Goal: Task Accomplishment & Management: Use online tool/utility

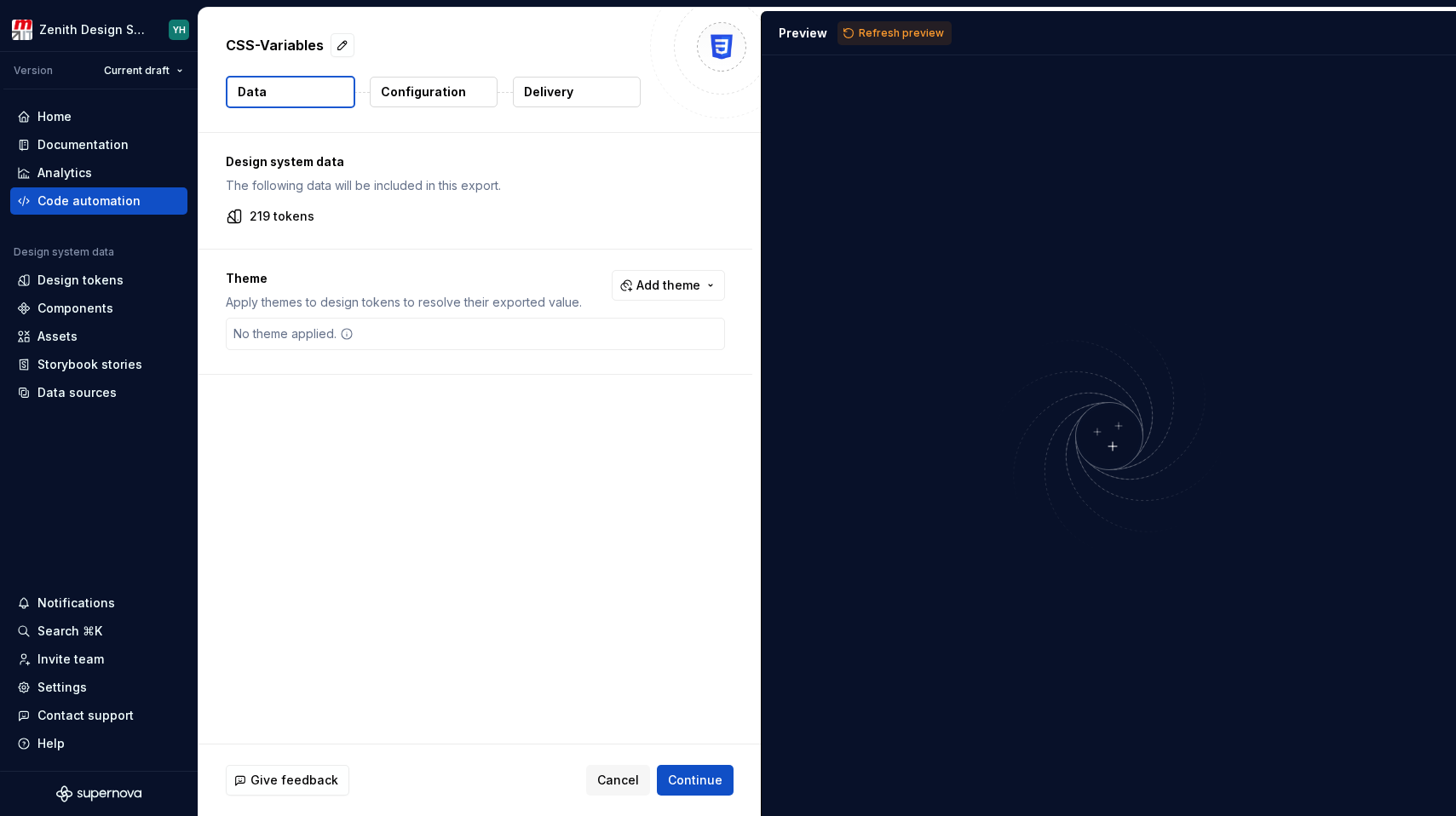
click at [555, 98] on p "Delivery" at bounding box center [548, 92] width 49 height 17
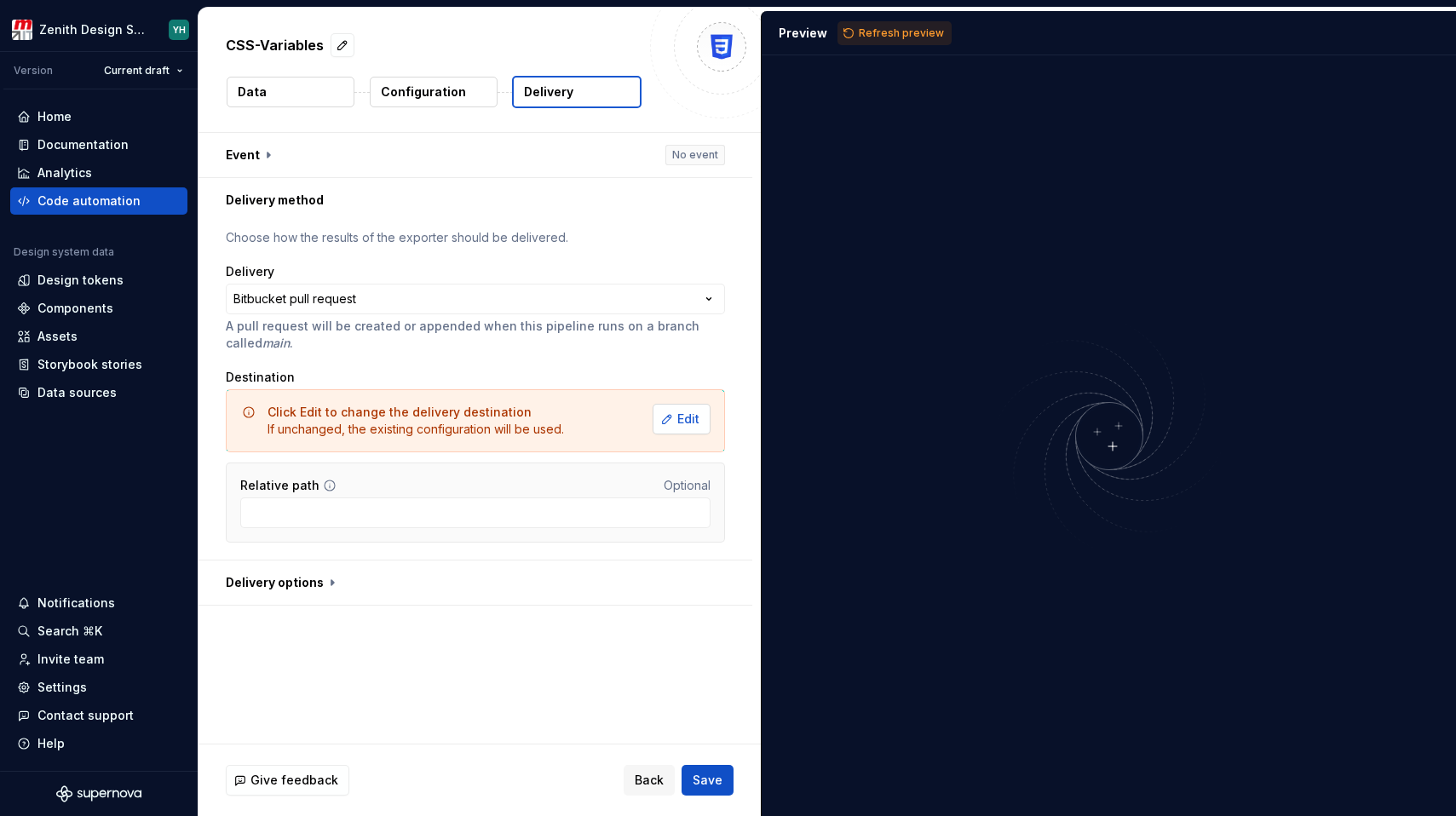
click at [660, 417] on button "Edit" at bounding box center [682, 419] width 58 height 31
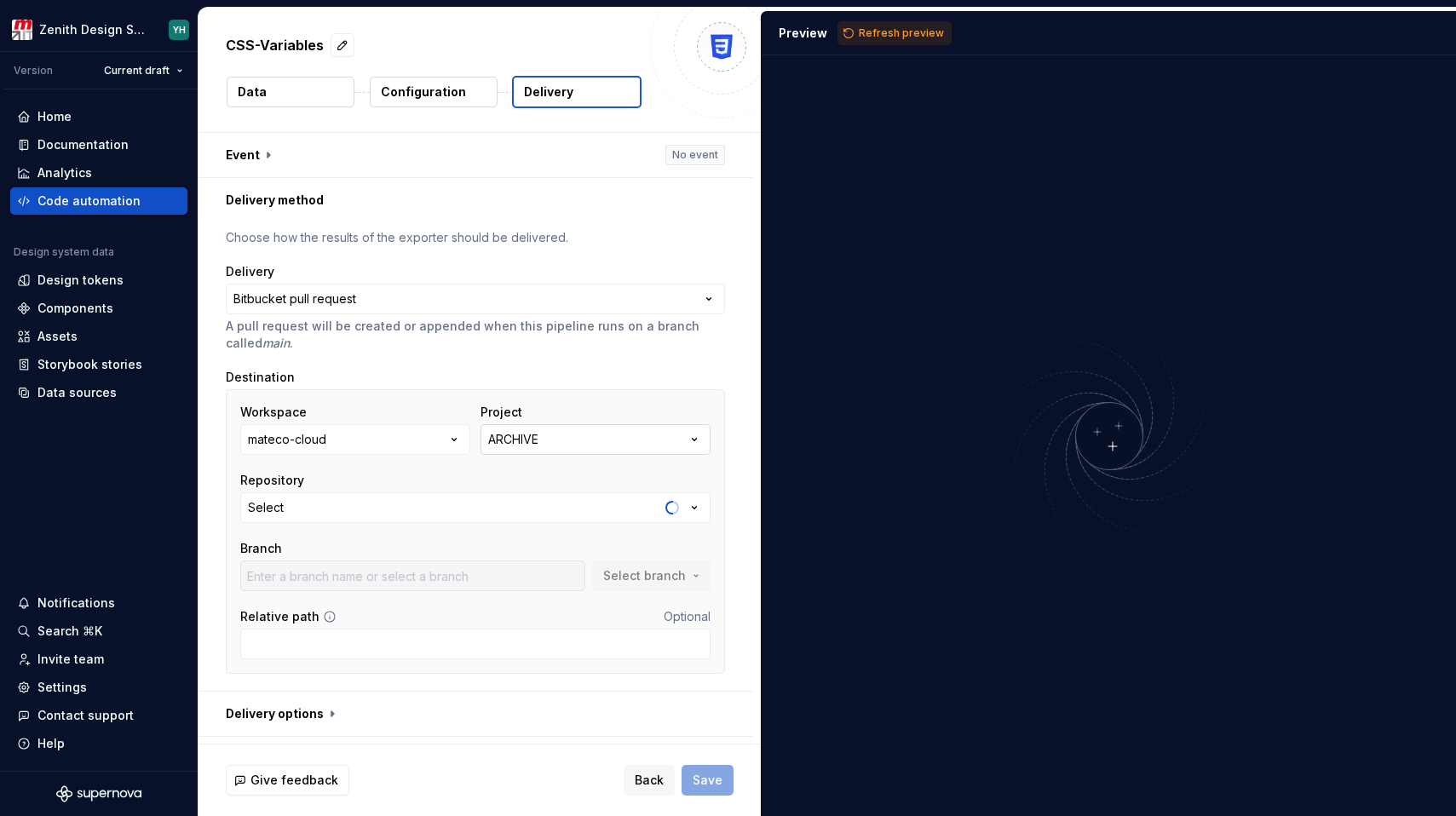
click at [525, 437] on div "ARCHIVE" at bounding box center [513, 439] width 50 height 17
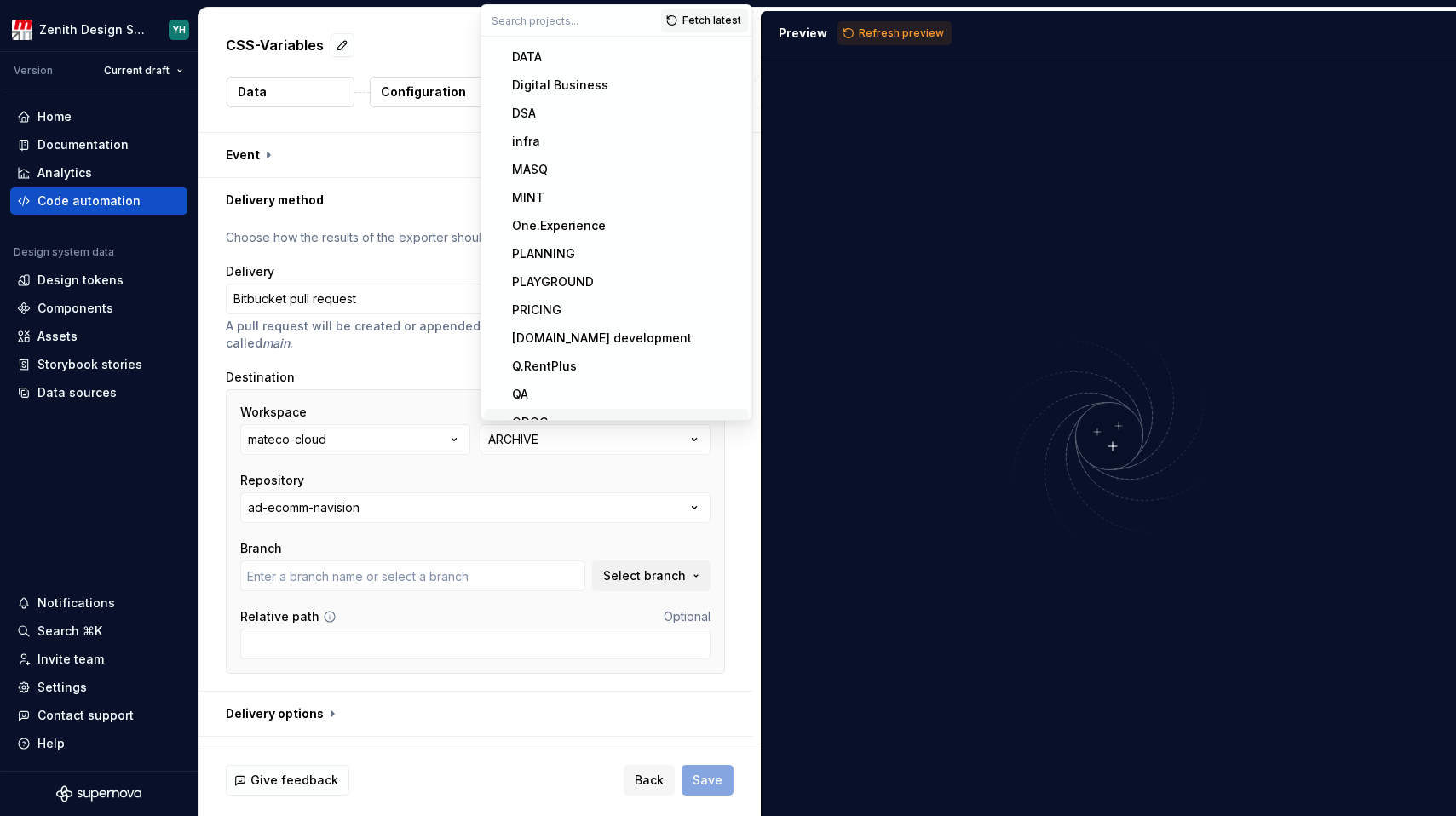
scroll to position [23, 0]
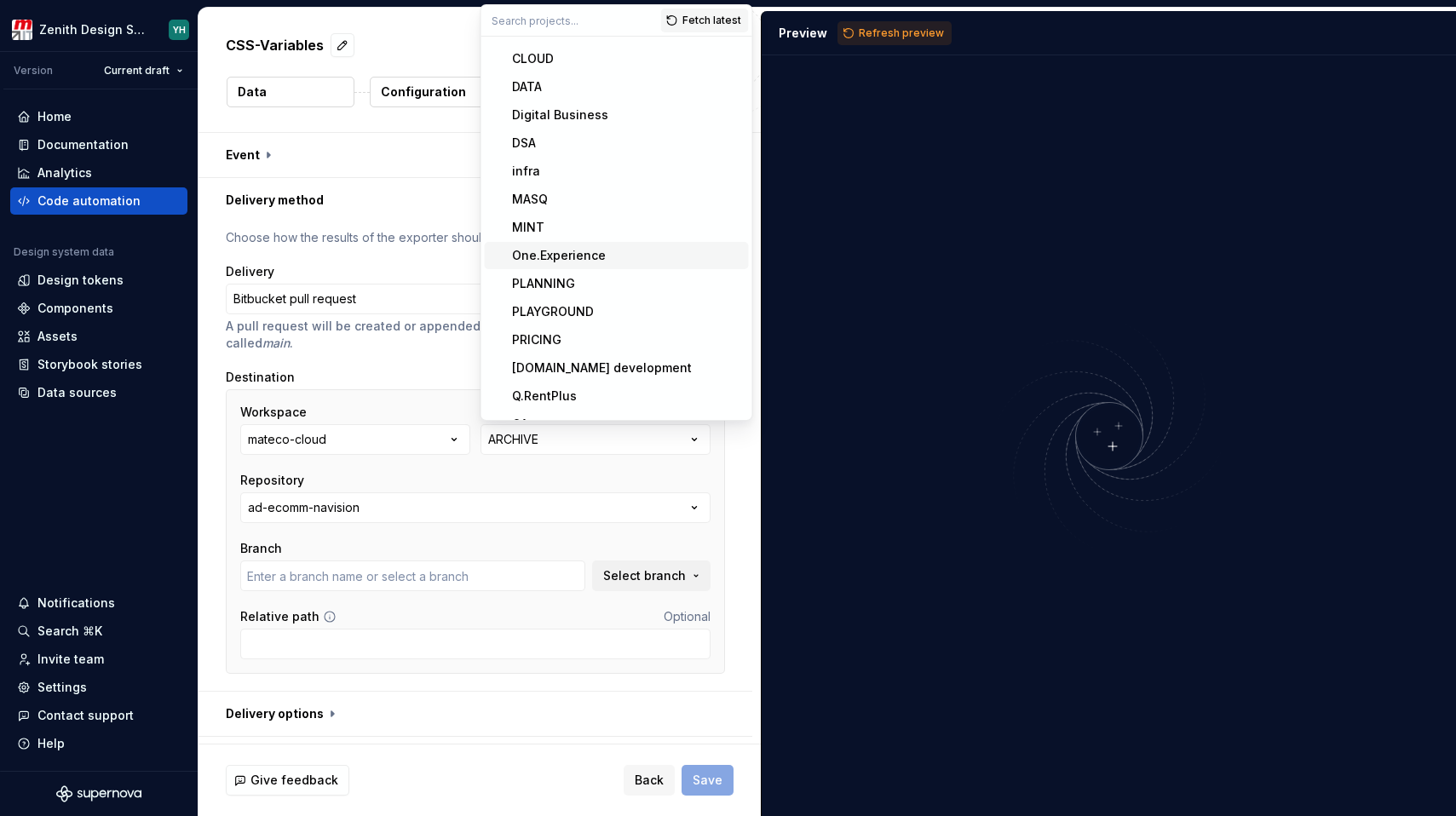
type input "bugfix/timeout_cloudbuild"
click at [576, 253] on div "One.Experience" at bounding box center [559, 255] width 93 height 17
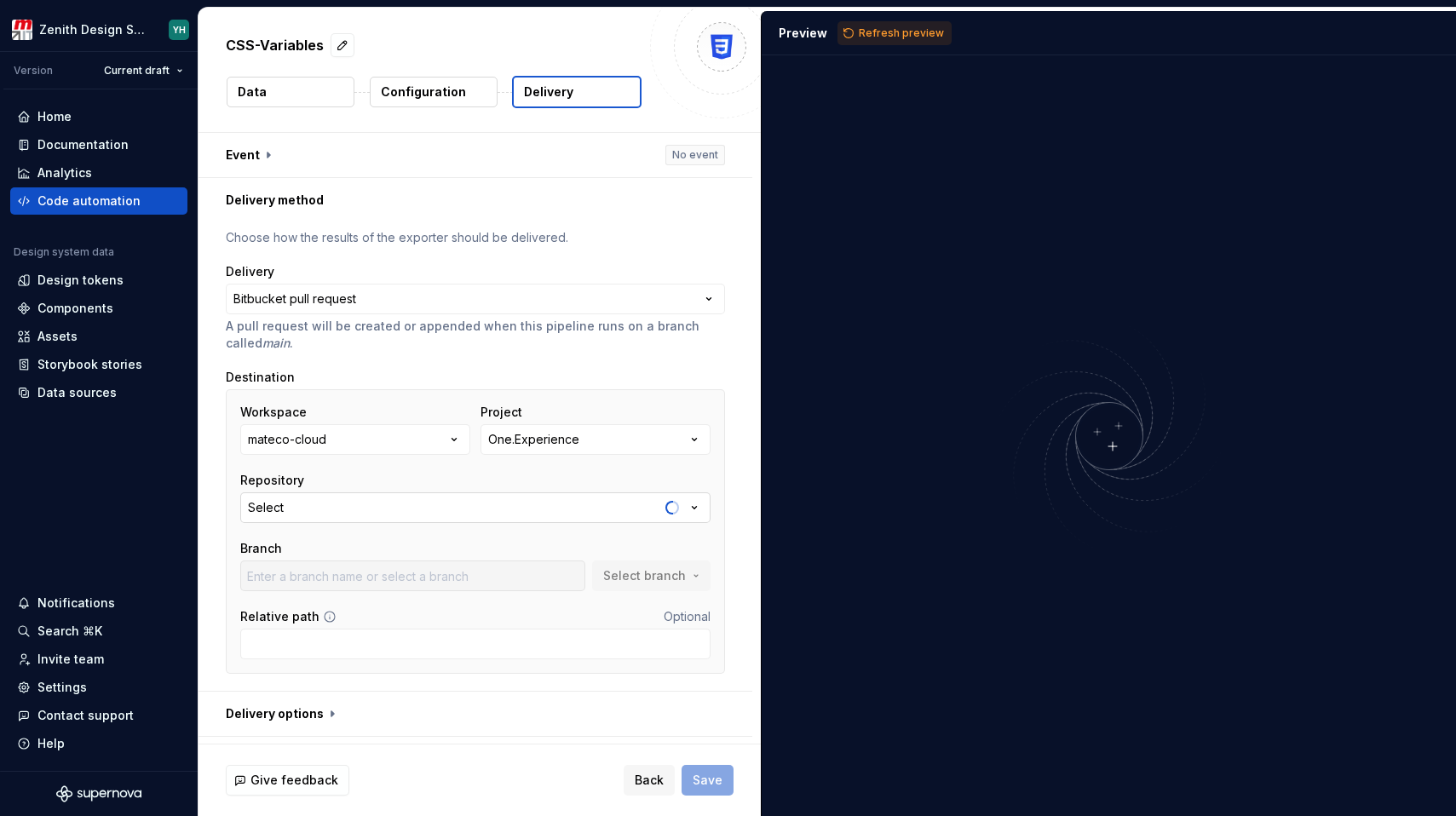
click at [351, 507] on button "Select" at bounding box center [475, 507] width 470 height 31
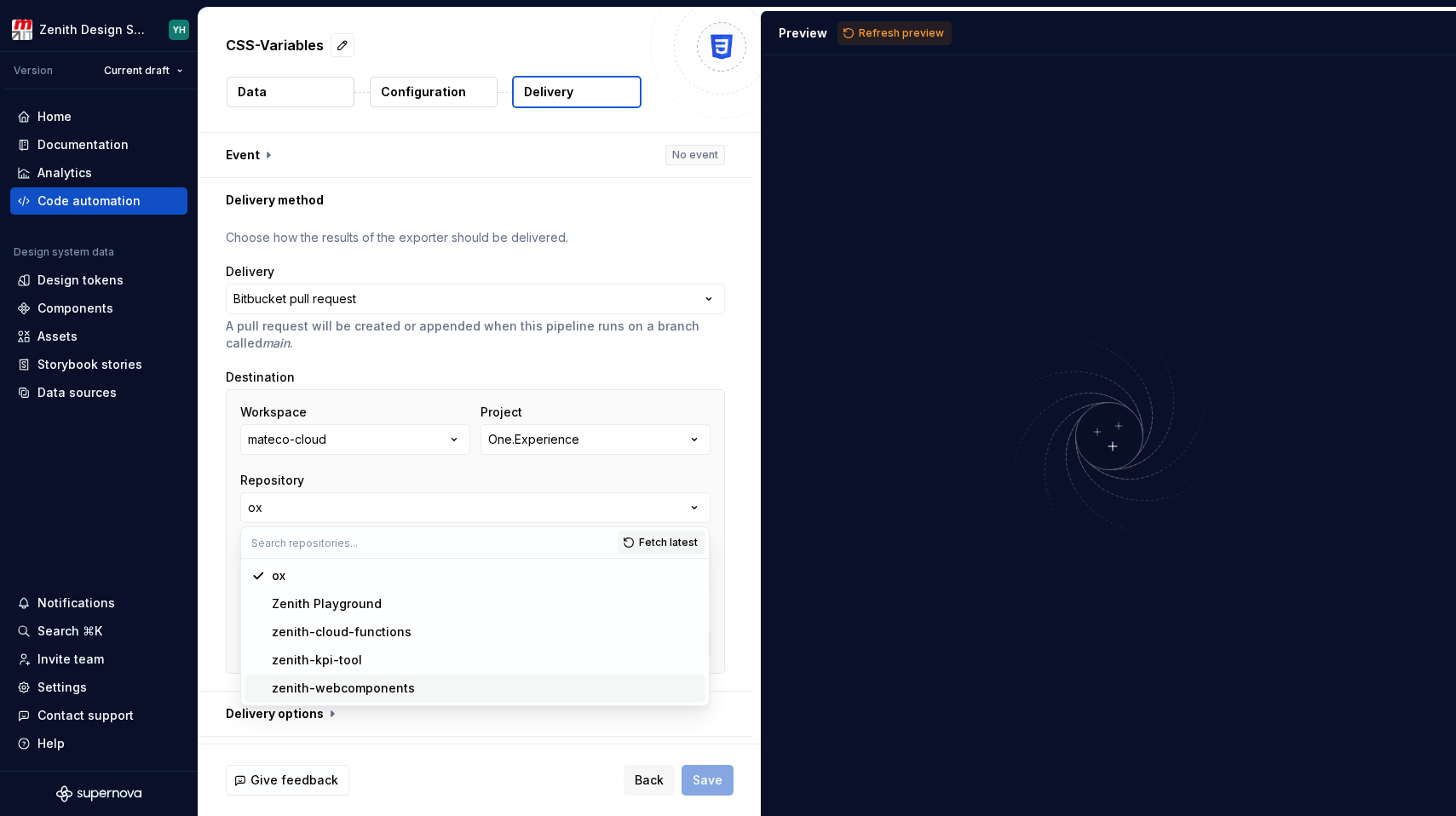
type input "bugfix/EXP-679-textarea-dimension"
click at [326, 686] on div "zenith-webcomponents" at bounding box center [343, 688] width 143 height 17
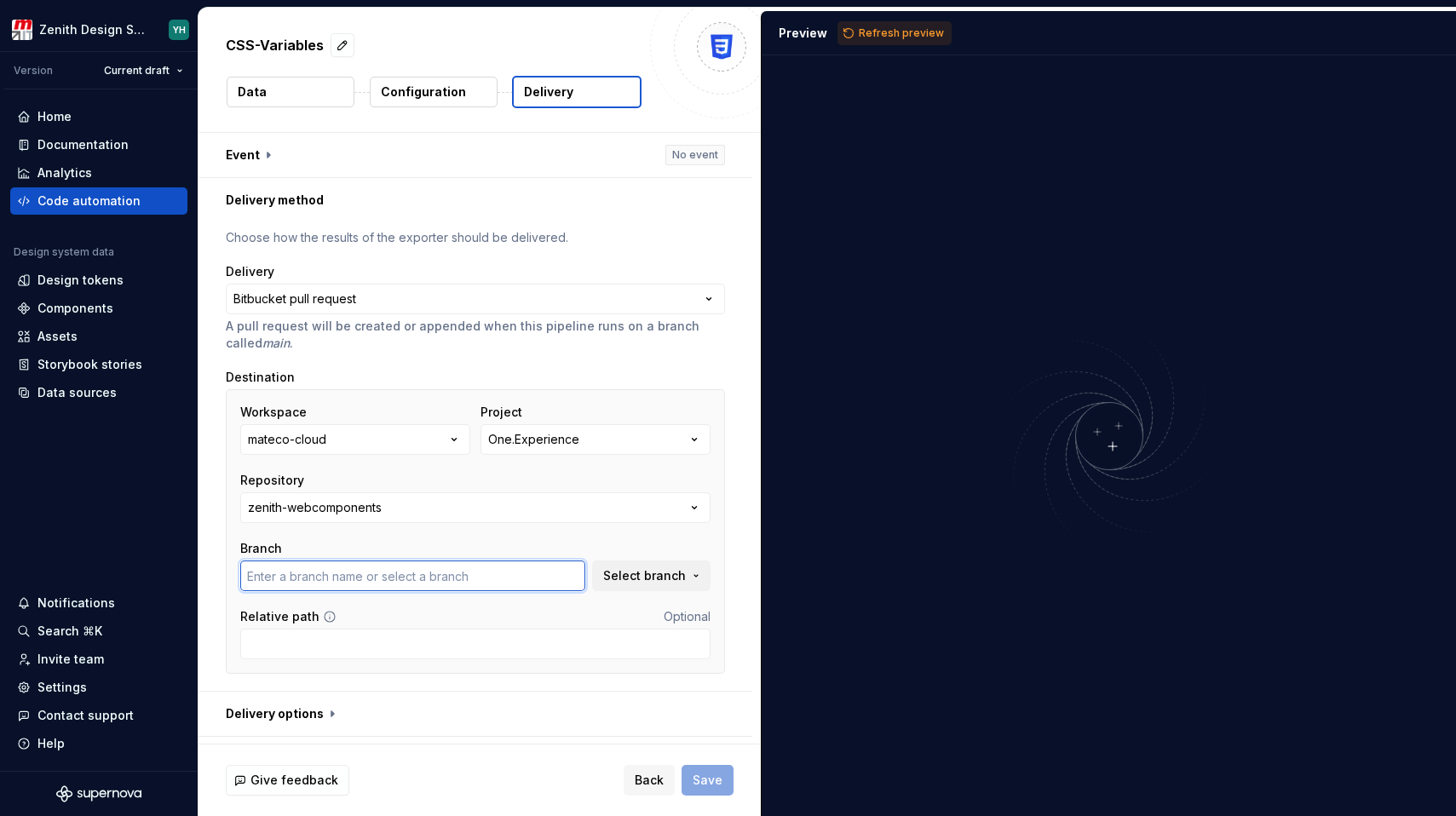
click at [326, 580] on input "text" at bounding box center [413, 575] width 345 height 31
click at [606, 582] on button "Select branch" at bounding box center [651, 575] width 118 height 31
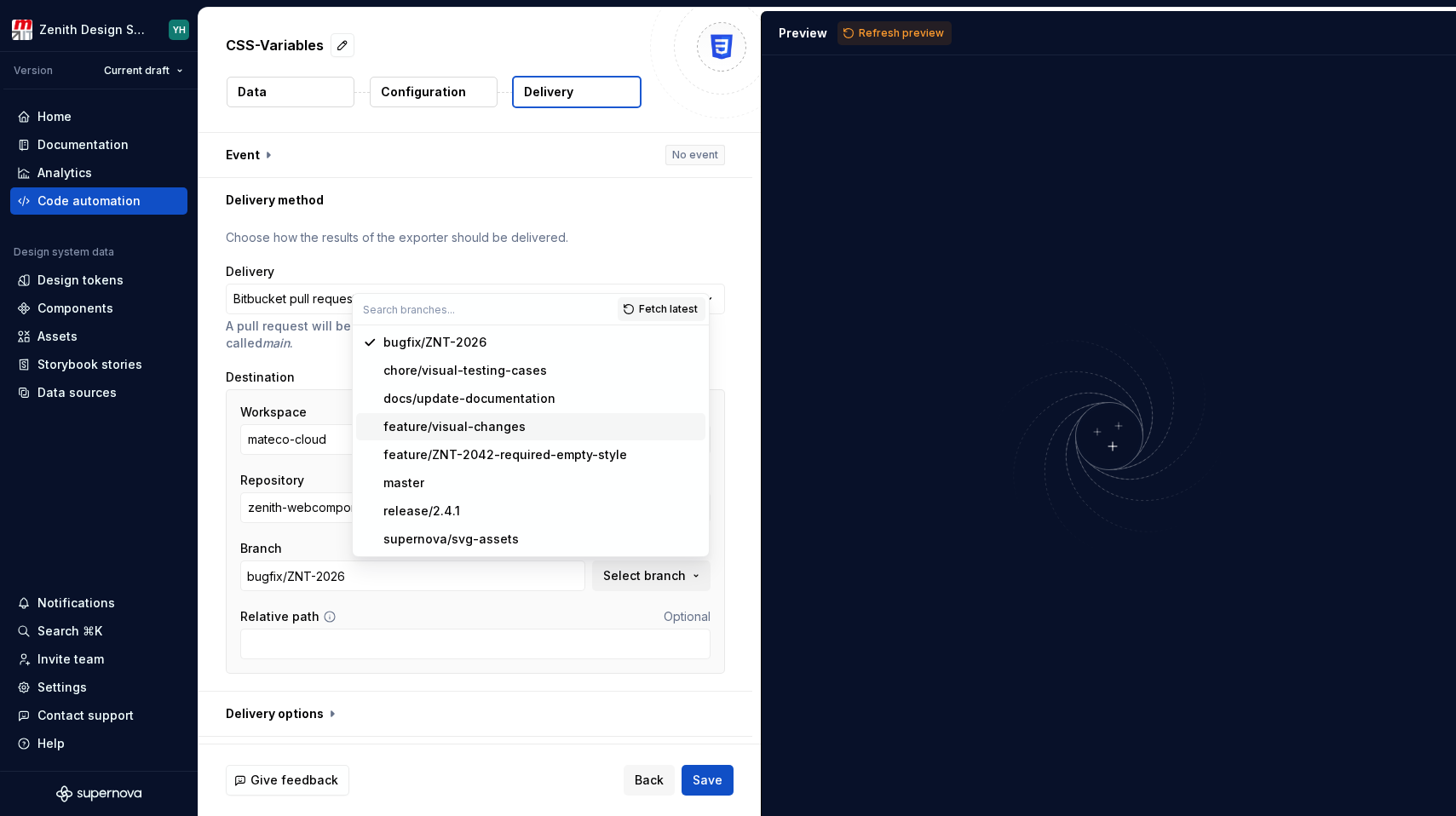
click at [476, 427] on div "feature/visual-changes" at bounding box center [454, 427] width 142 height 17
type input "feature/visual-changes"
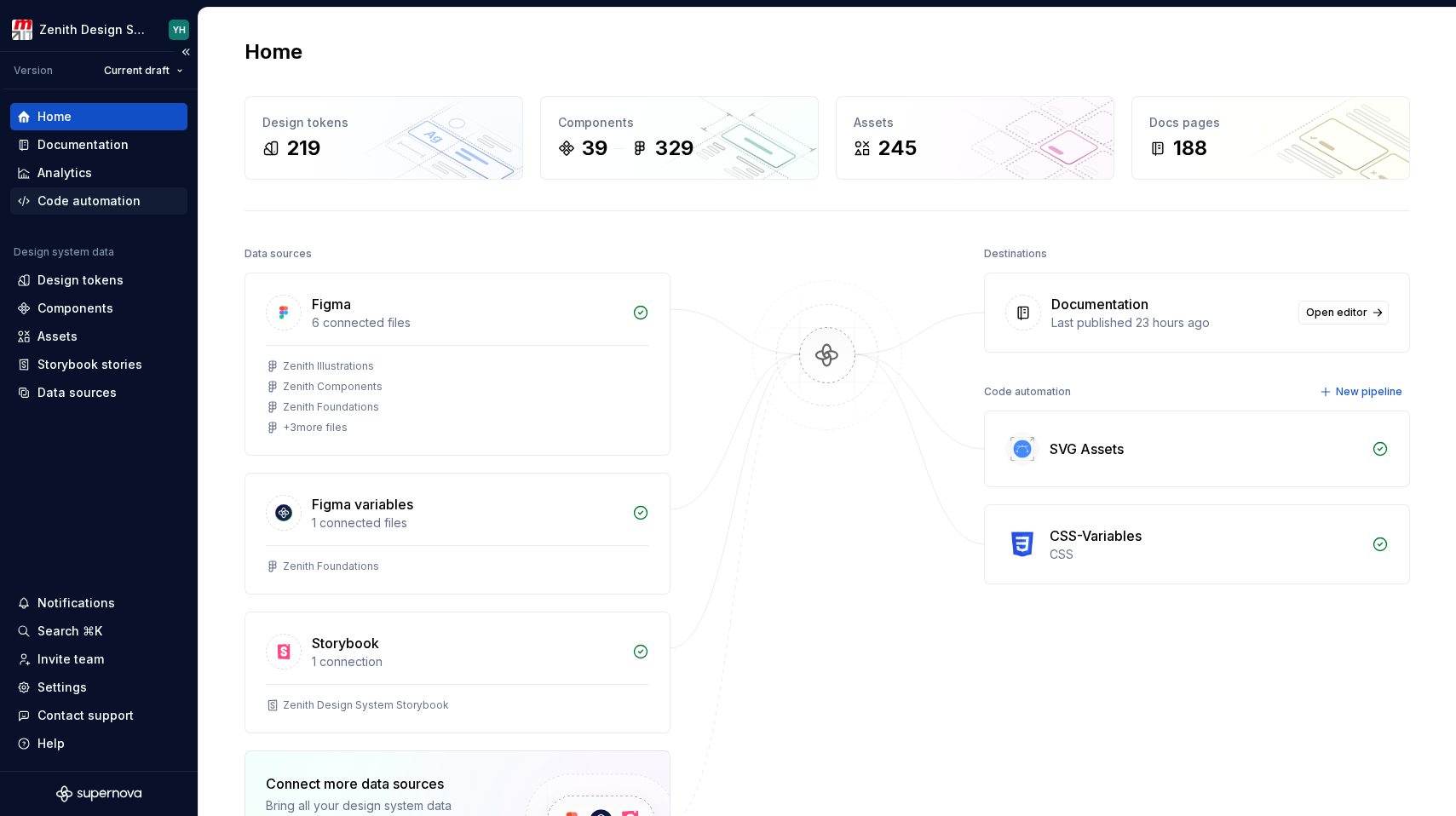
click at [81, 204] on div "Code automation" at bounding box center [89, 201] width 103 height 17
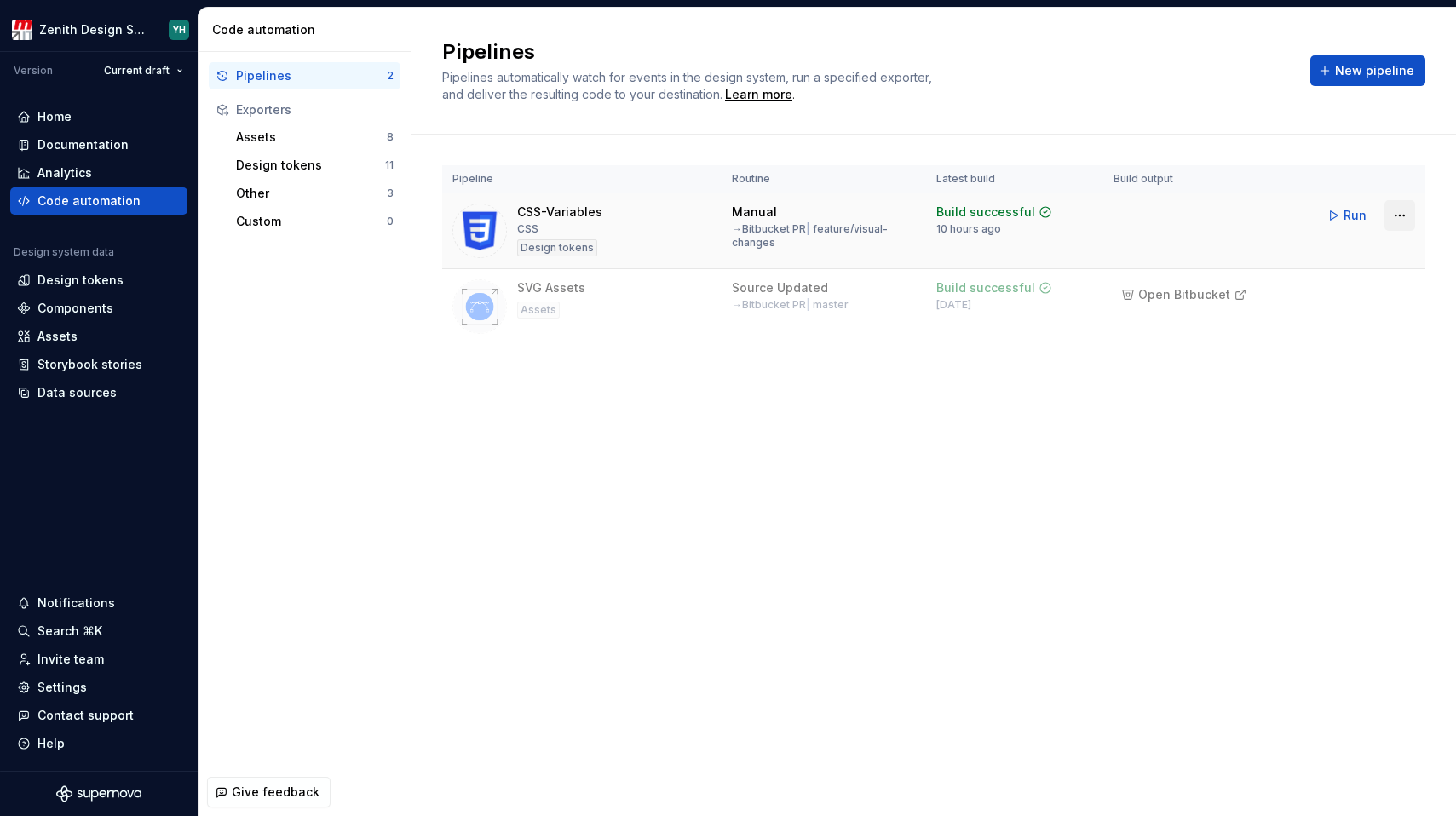
click at [1400, 216] on html "Zenith Design System YH Version Current draft Home Documentation Analytics Code…" at bounding box center [728, 408] width 1456 height 816
click at [1361, 248] on div "Edit pipeline" at bounding box center [1377, 252] width 145 height 17
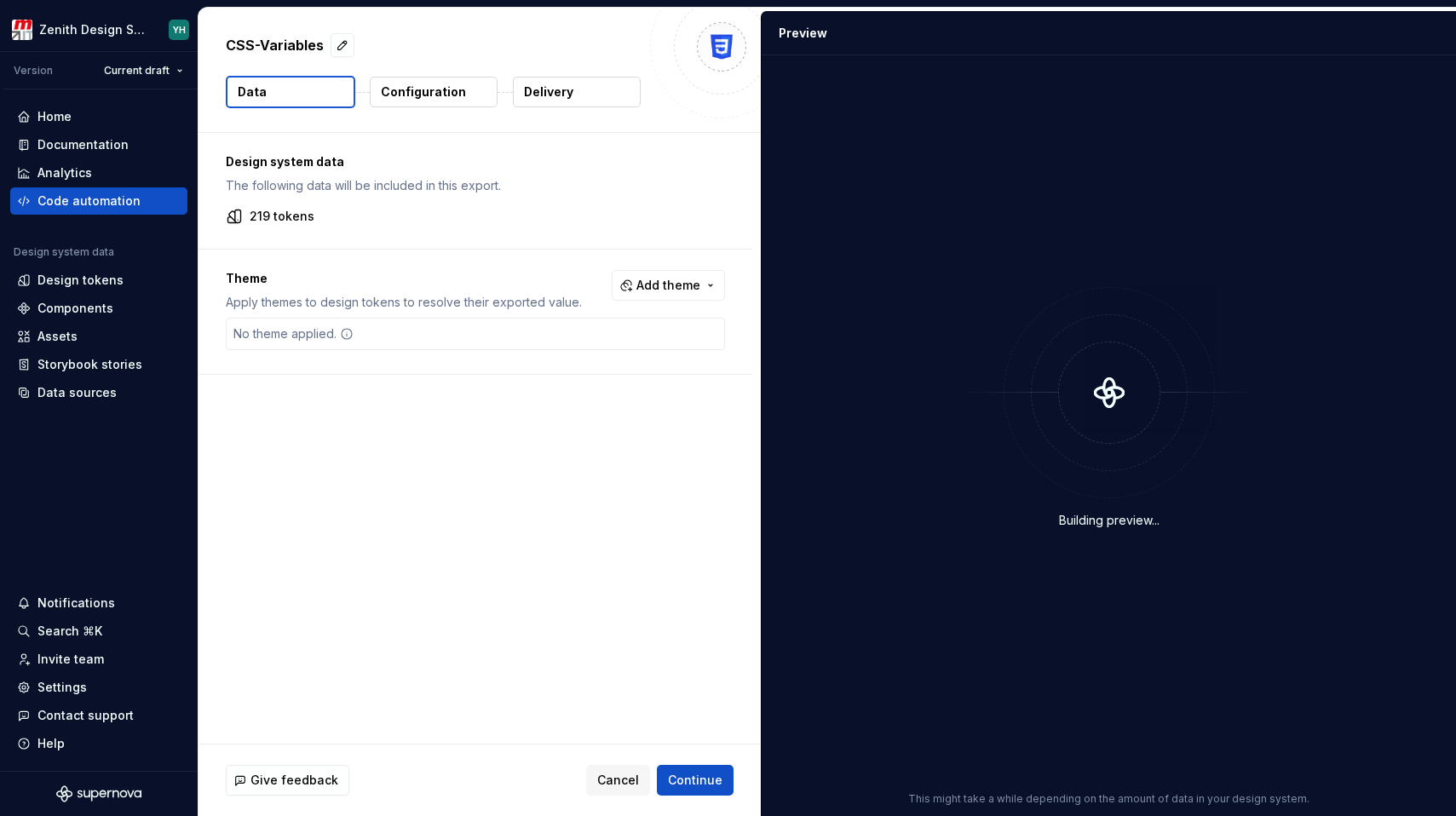
click at [443, 90] on p "Configuration" at bounding box center [424, 92] width 85 height 17
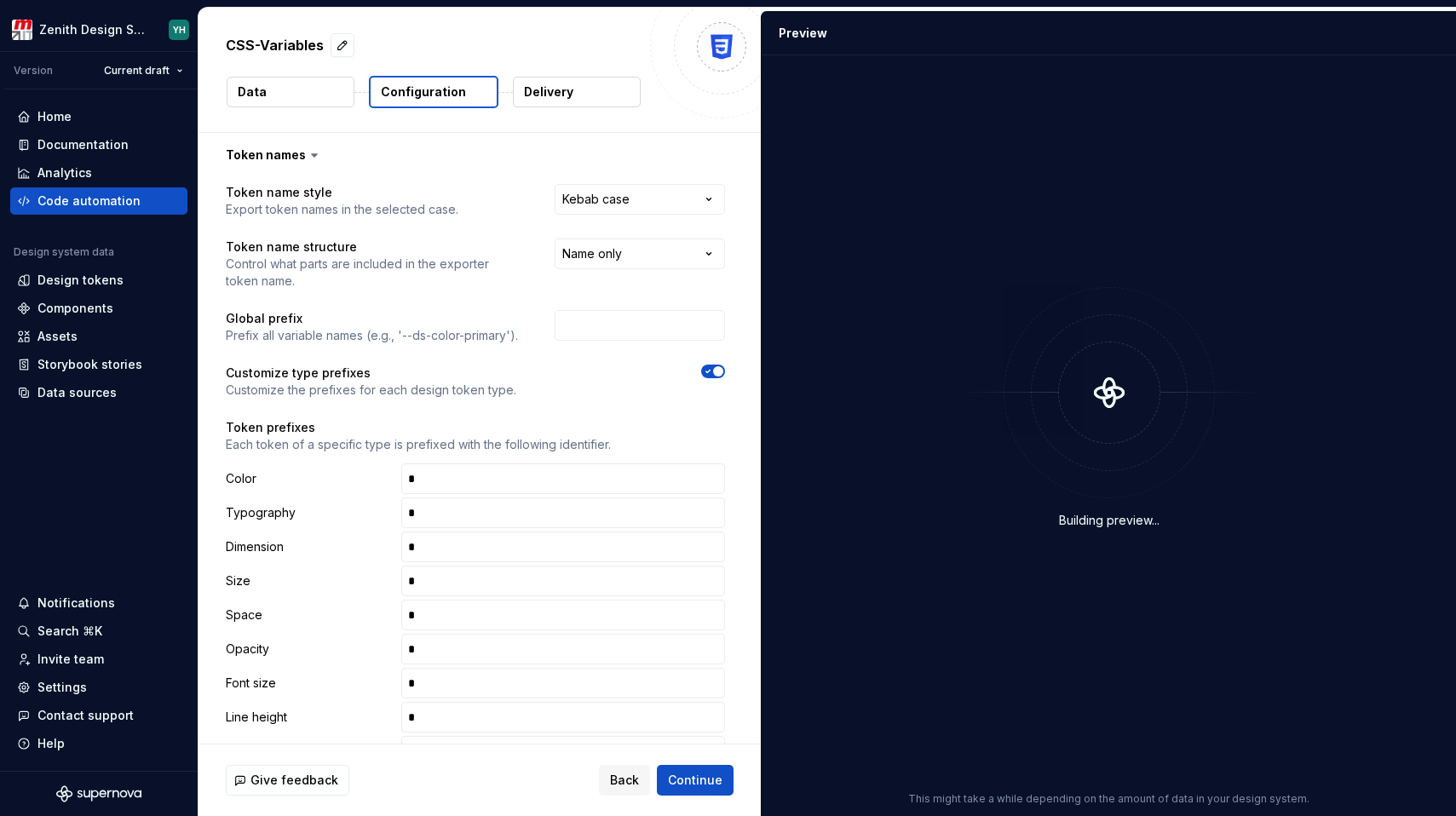
click at [563, 92] on p "Delivery" at bounding box center [548, 92] width 49 height 17
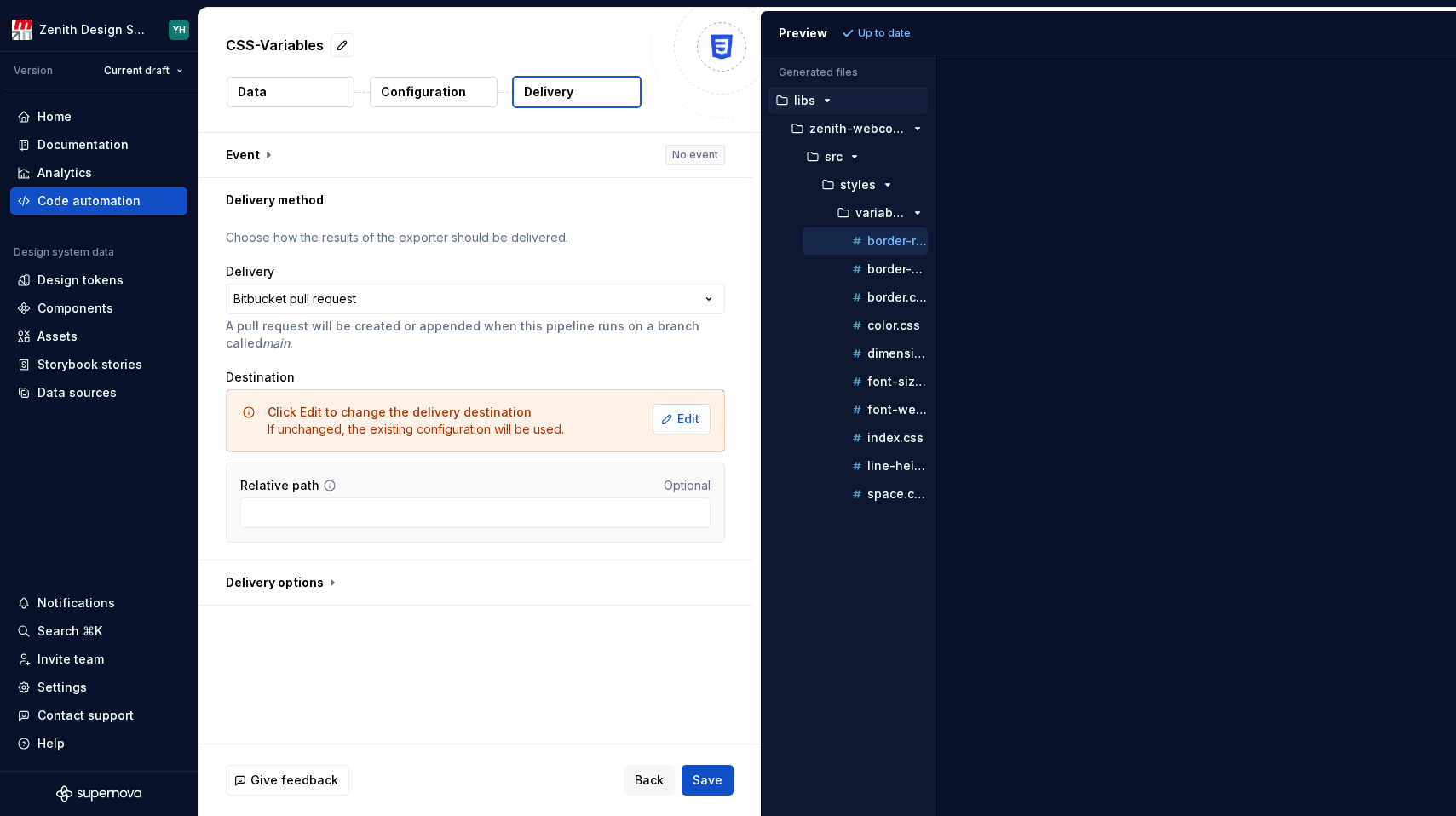
click at [697, 424] on span "Edit" at bounding box center [688, 419] width 22 height 17
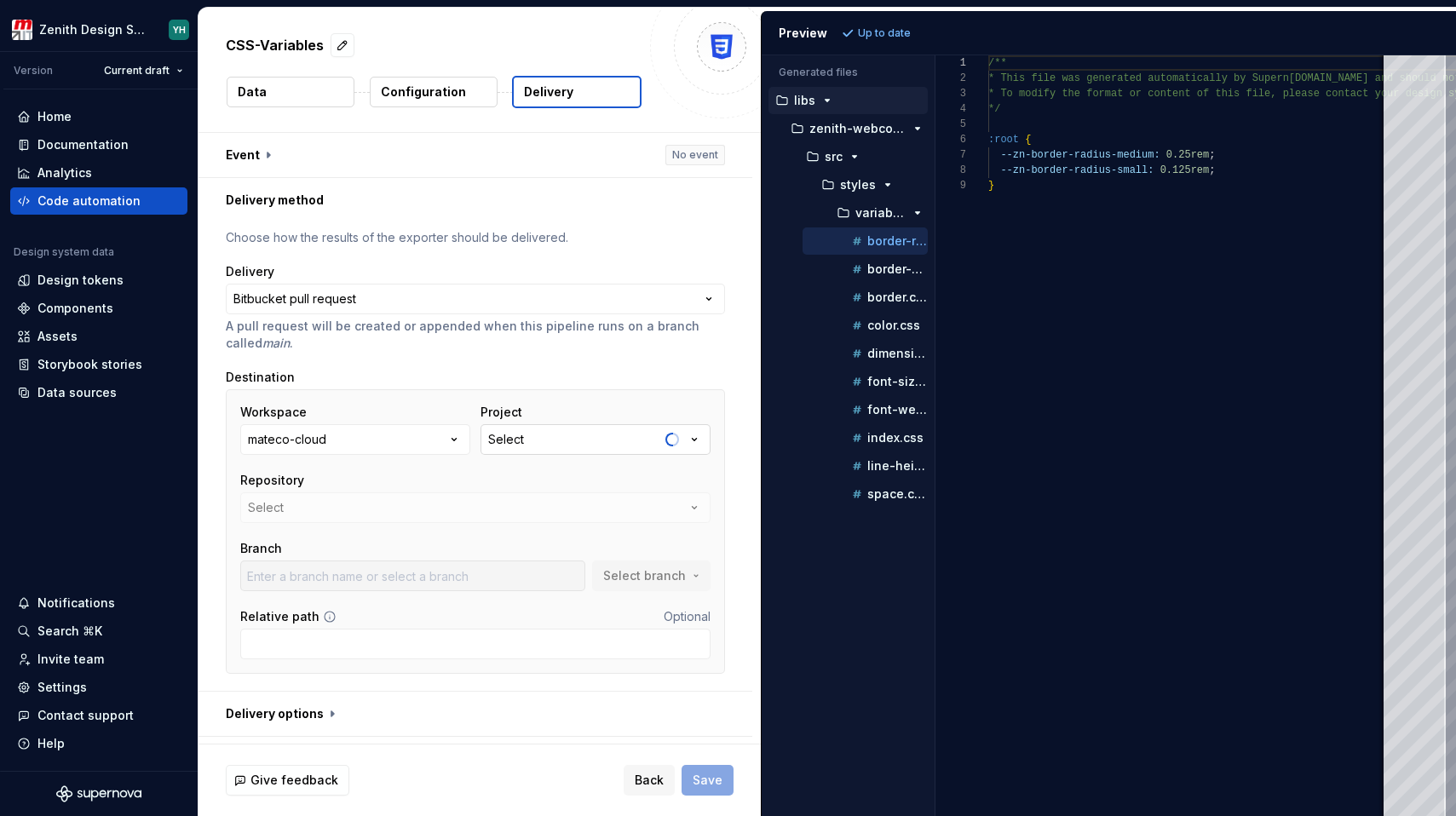
click at [519, 436] on div "Select" at bounding box center [506, 439] width 36 height 17
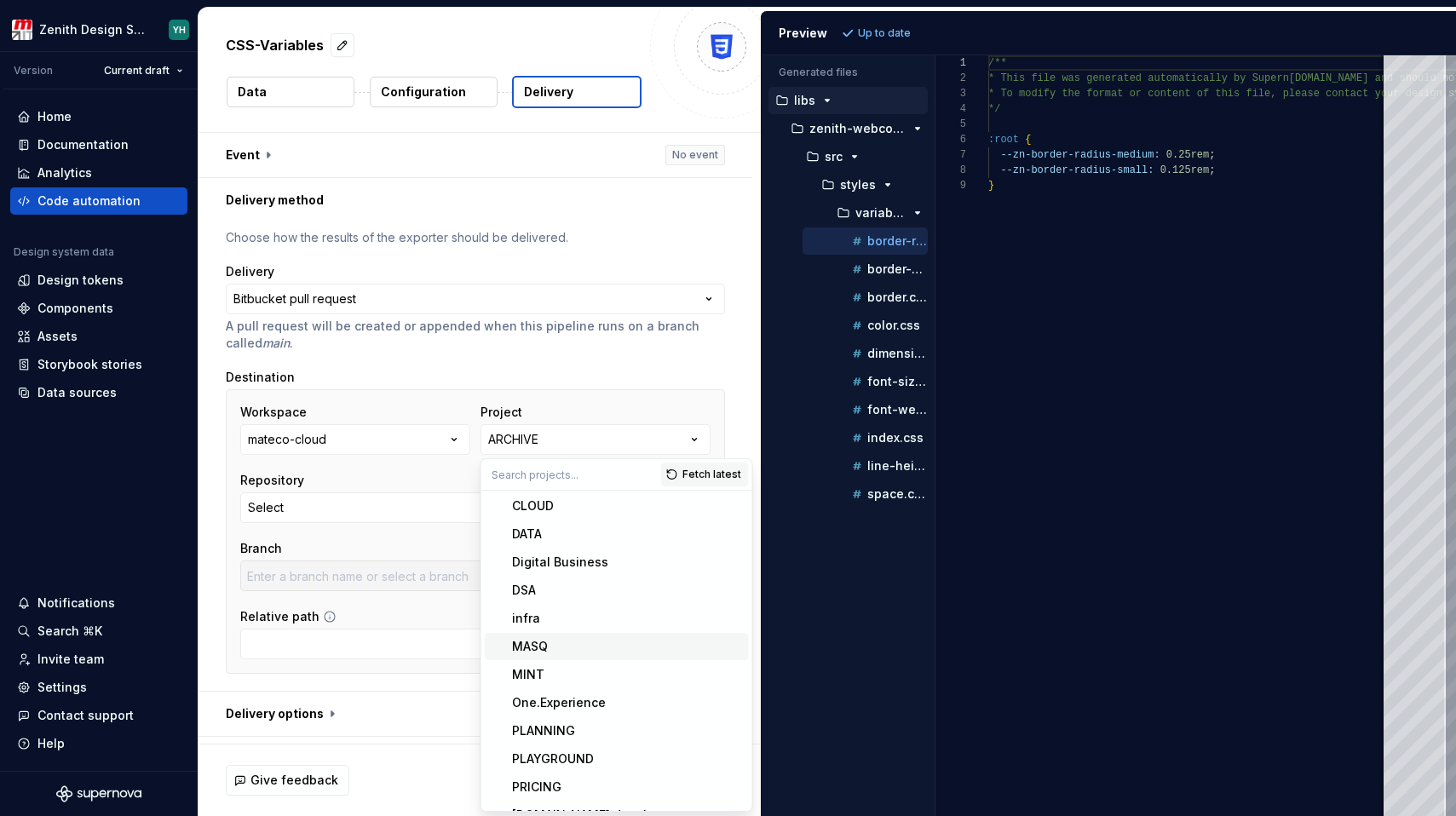
scroll to position [31, 0]
click at [540, 694] on div "One.Experience" at bounding box center [559, 702] width 93 height 17
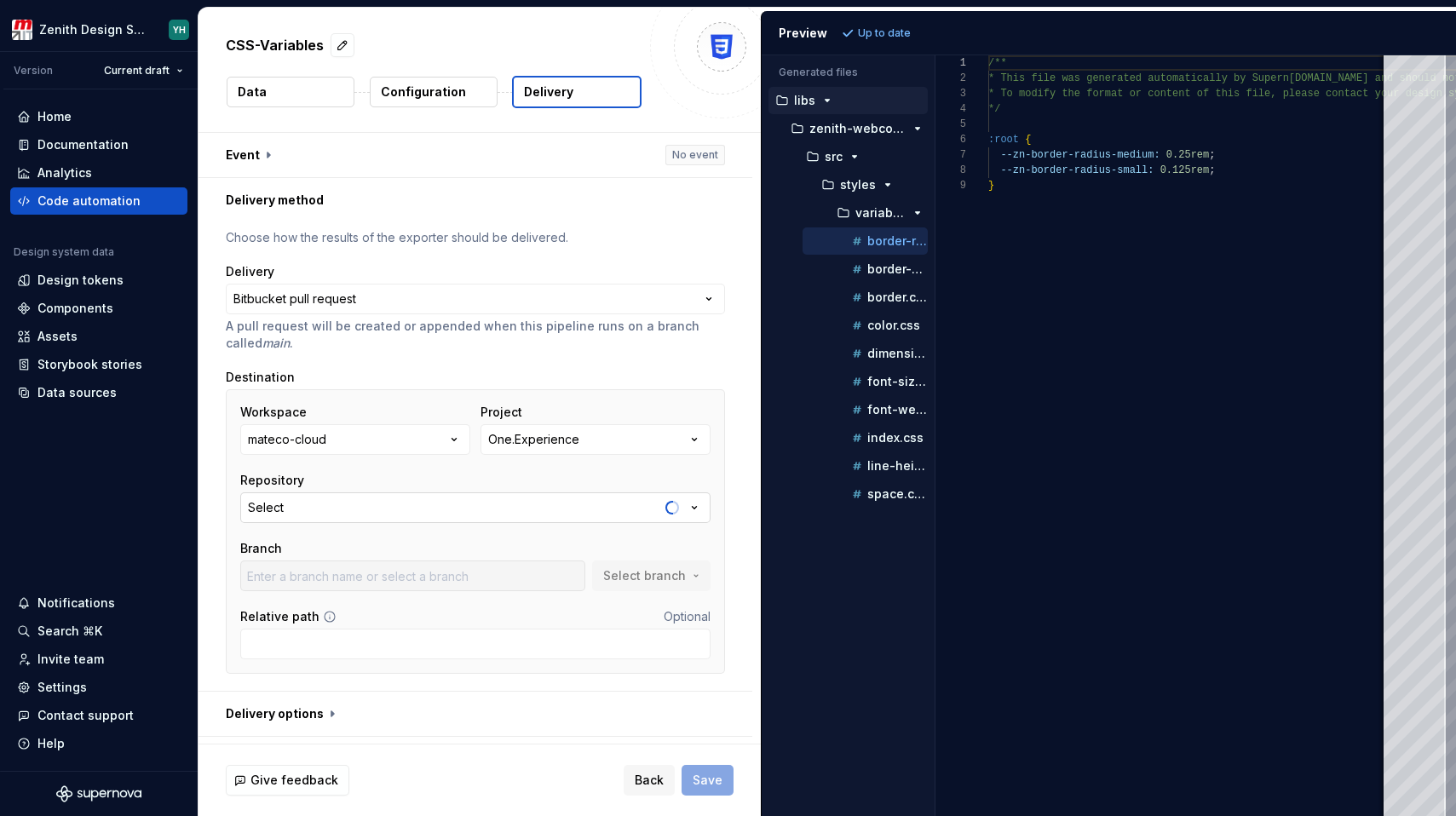
click at [413, 513] on button "Select" at bounding box center [475, 507] width 470 height 31
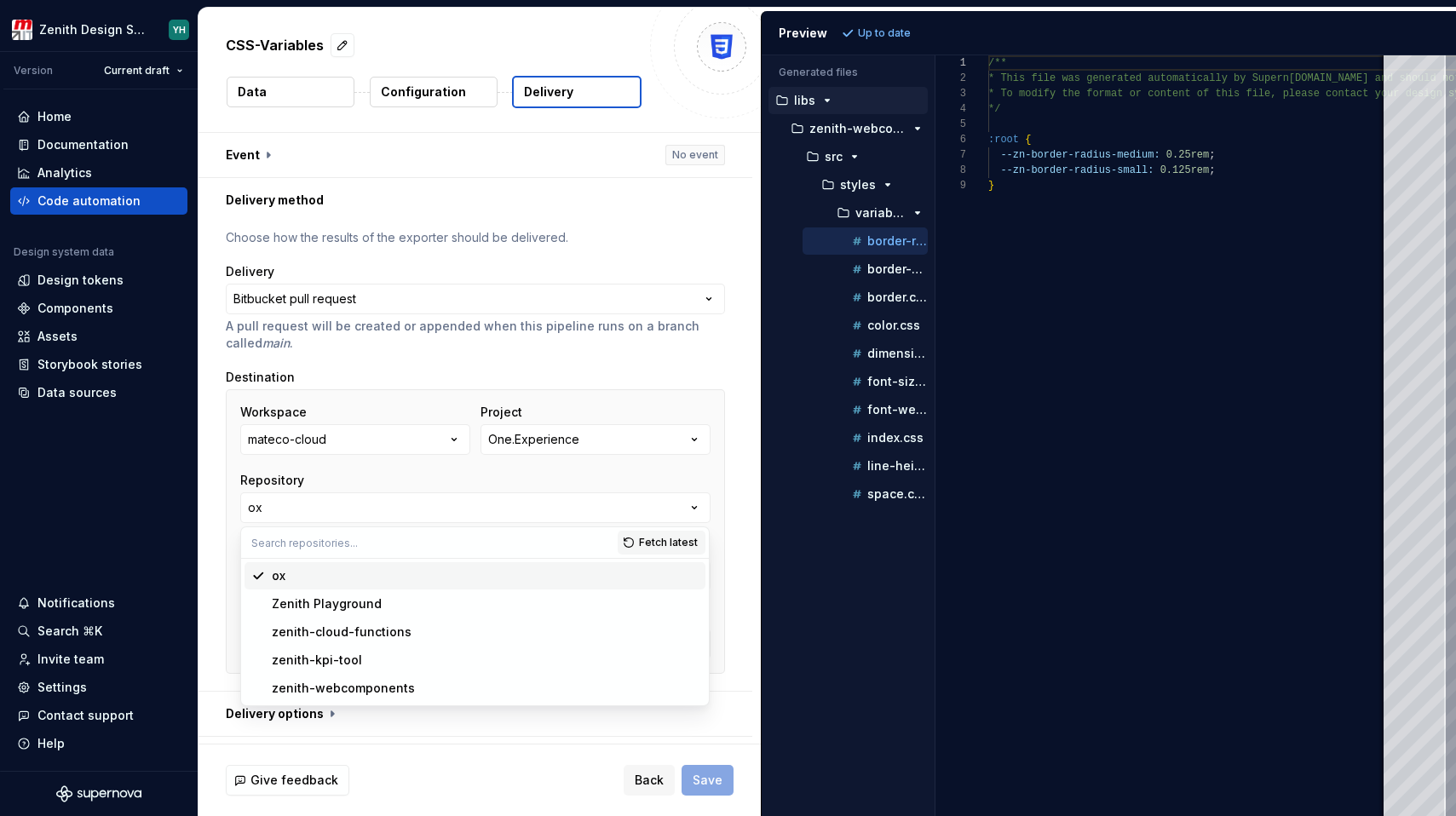
type input "bugfix/EXP-679-textarea-dimension"
click at [351, 687] on div "zenith-webcomponents" at bounding box center [343, 688] width 143 height 17
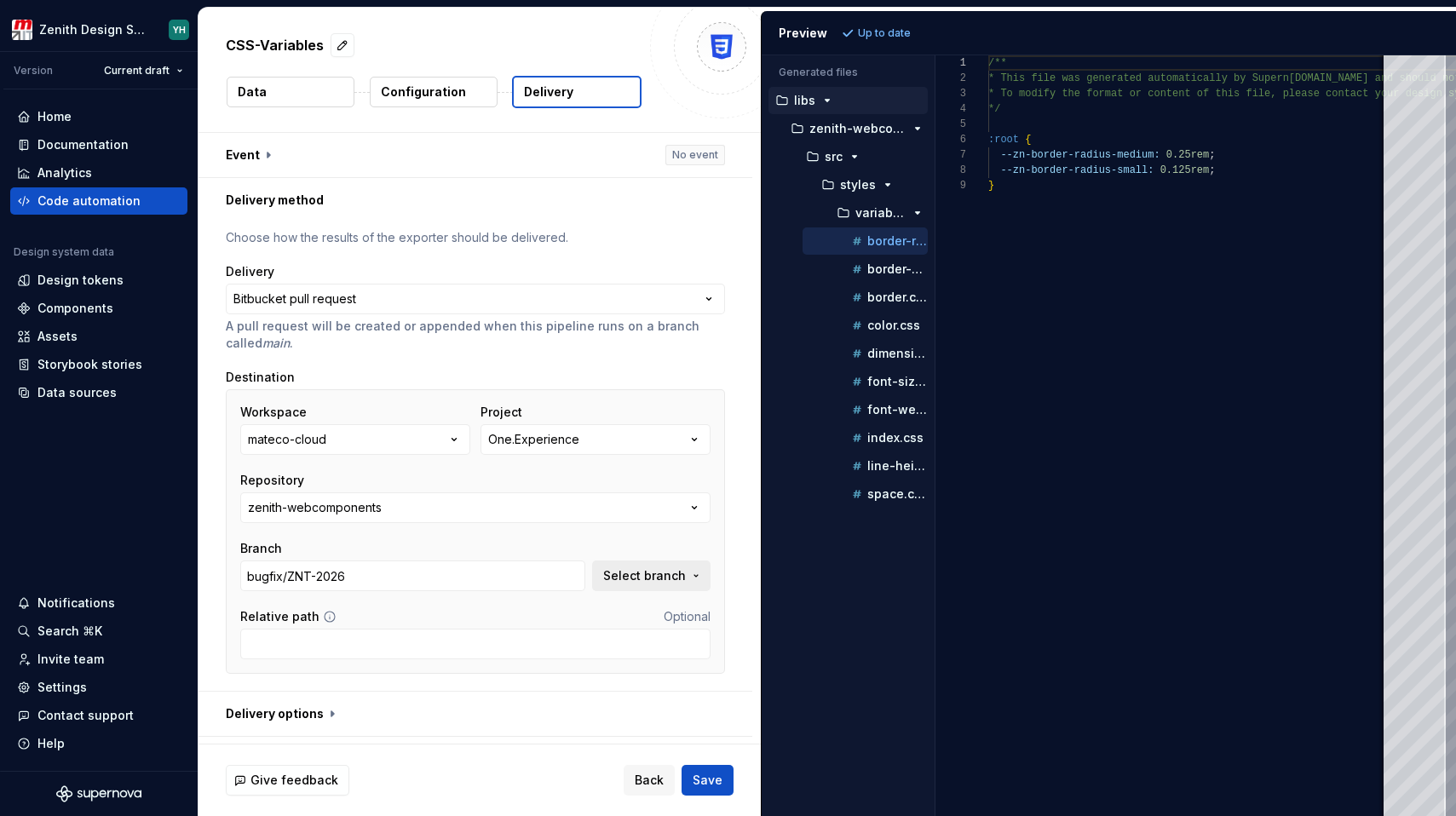
click at [649, 574] on span "Select branch" at bounding box center [644, 575] width 82 height 17
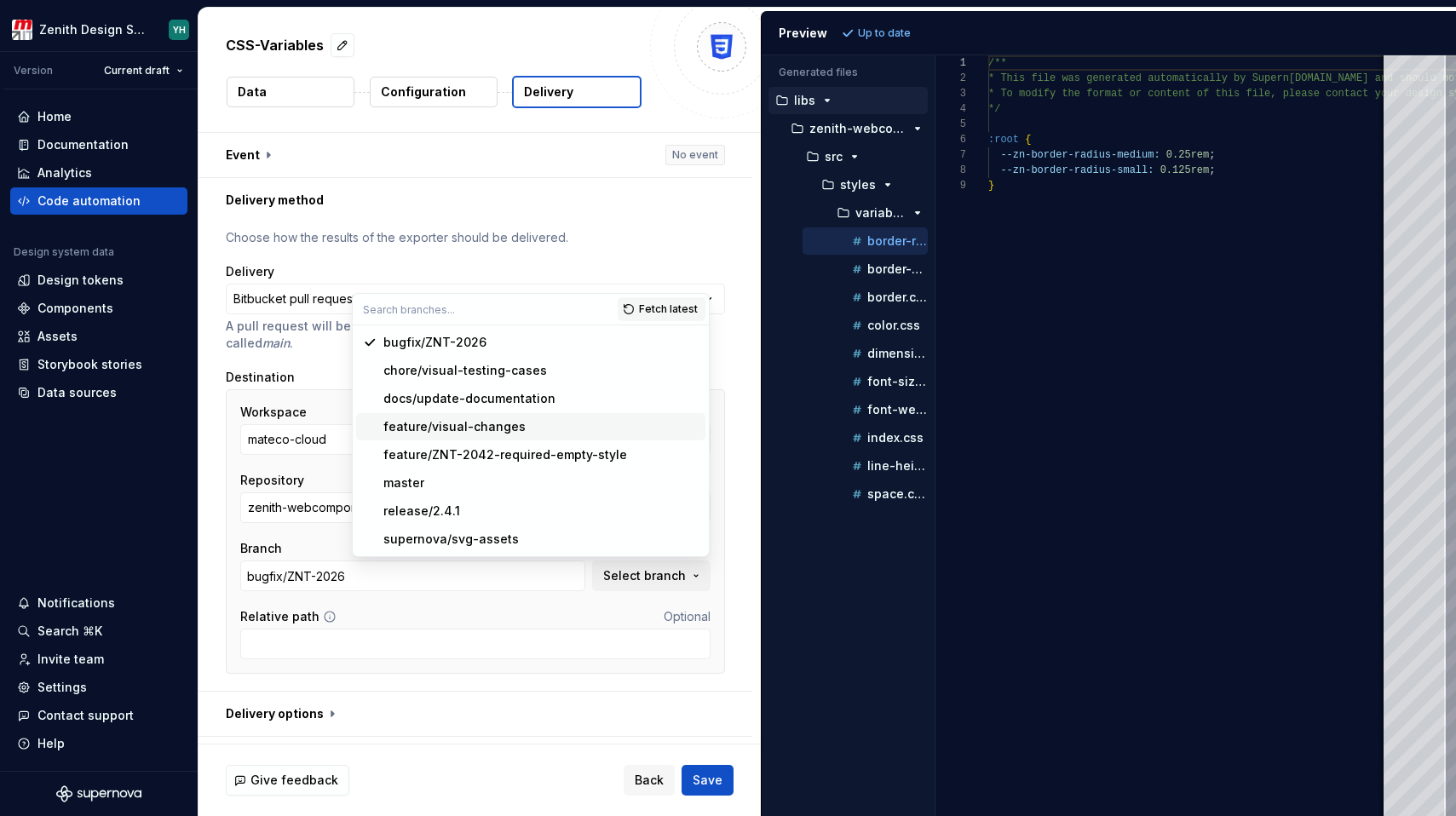
click at [498, 427] on div "feature/visual-changes" at bounding box center [454, 427] width 142 height 17
type input "feature/visual-changes"
click at [498, 427] on button "One.Experience" at bounding box center [595, 439] width 230 height 31
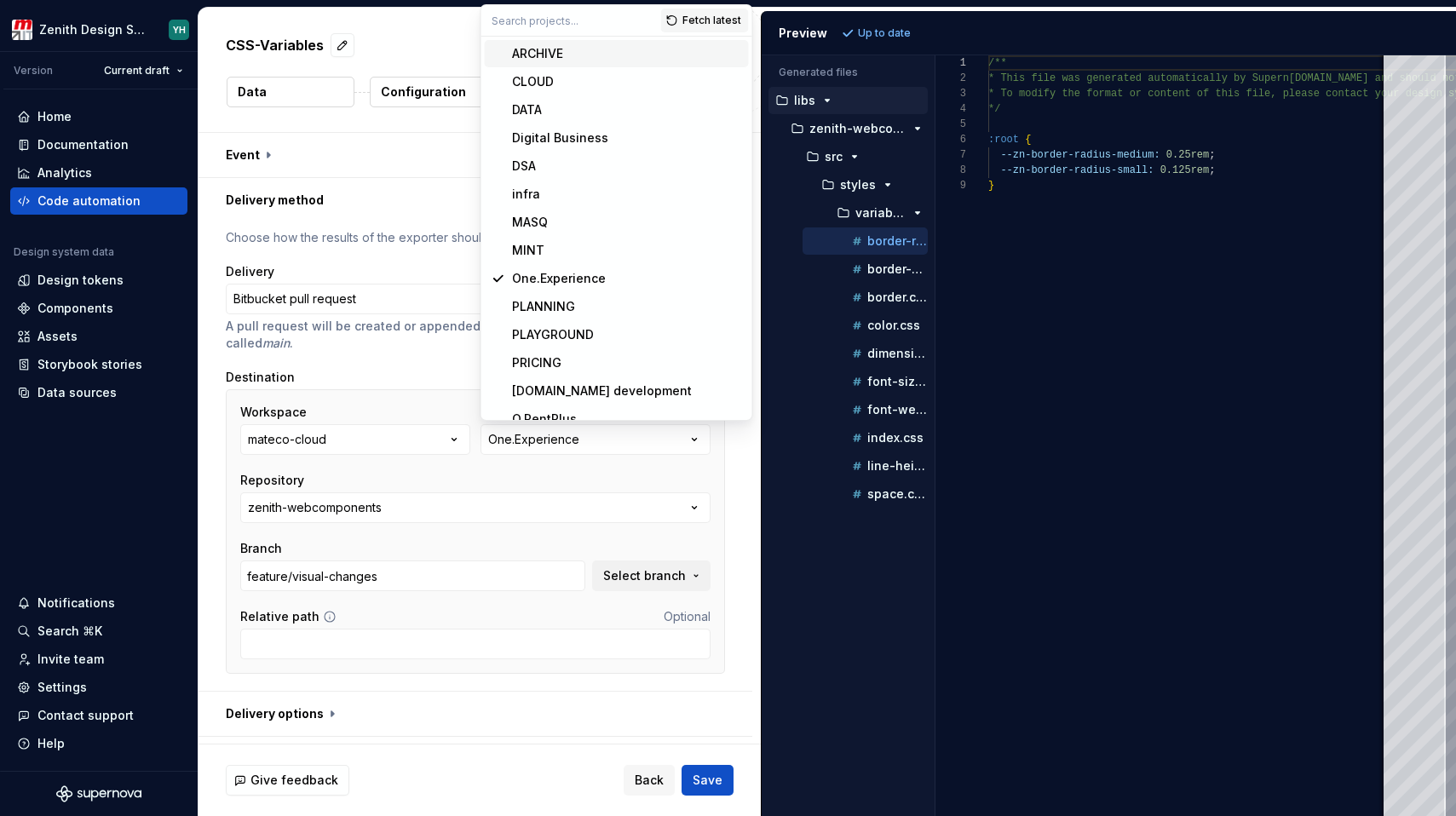
click at [492, 476] on div "Repository" at bounding box center [475, 480] width 470 height 17
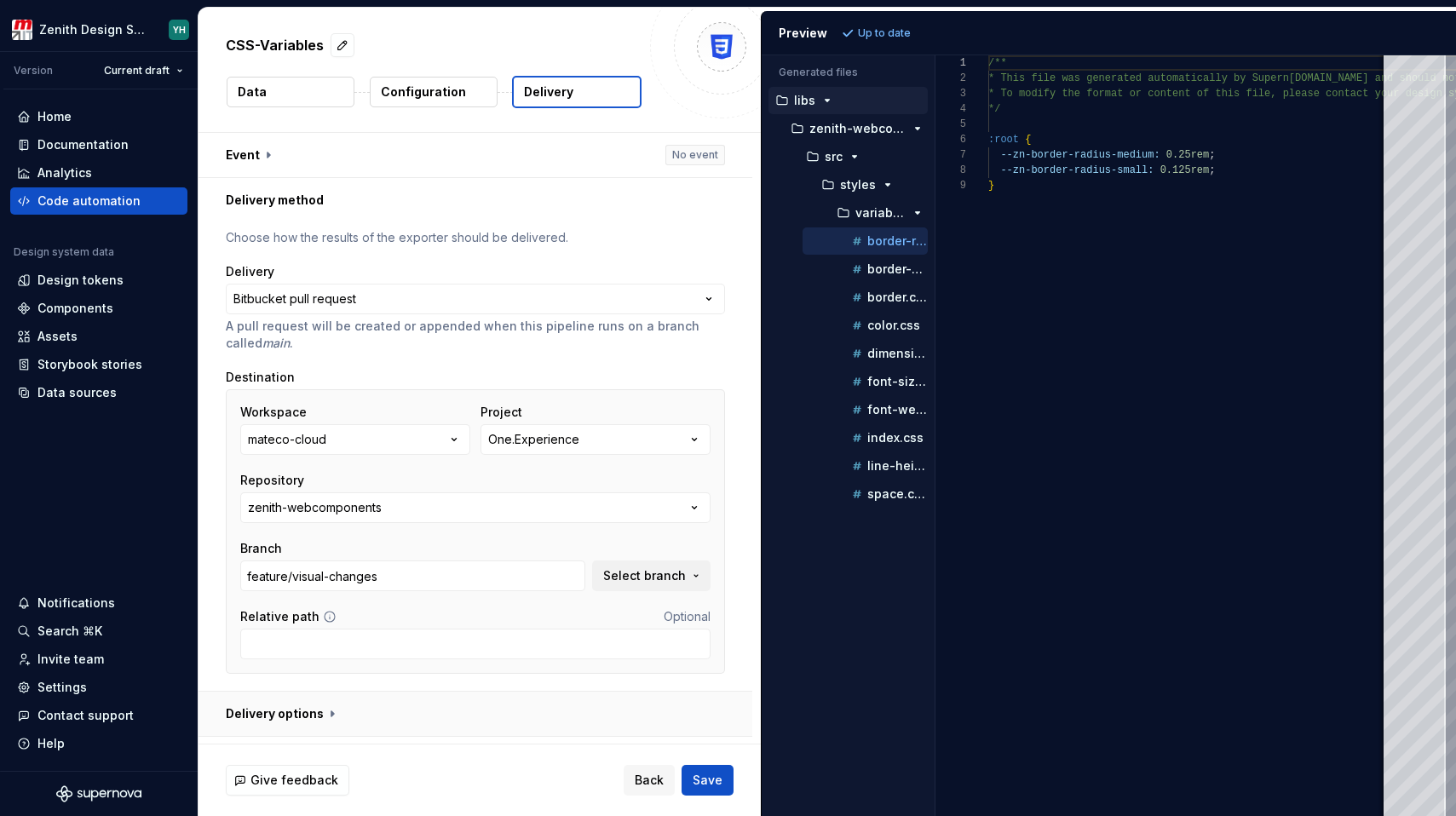
click at [370, 711] on button "button" at bounding box center [475, 714] width 554 height 44
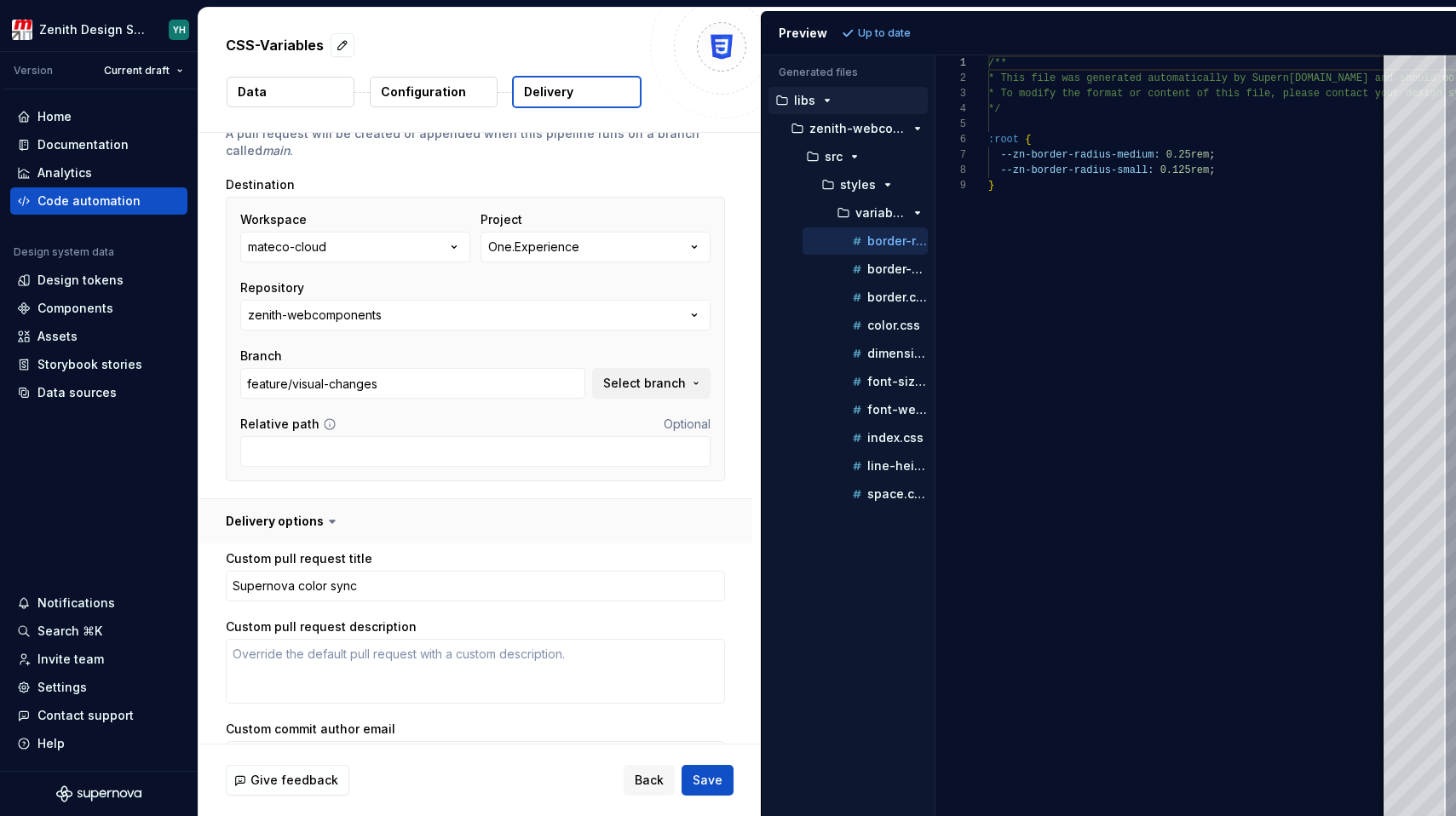
scroll to position [200, 0]
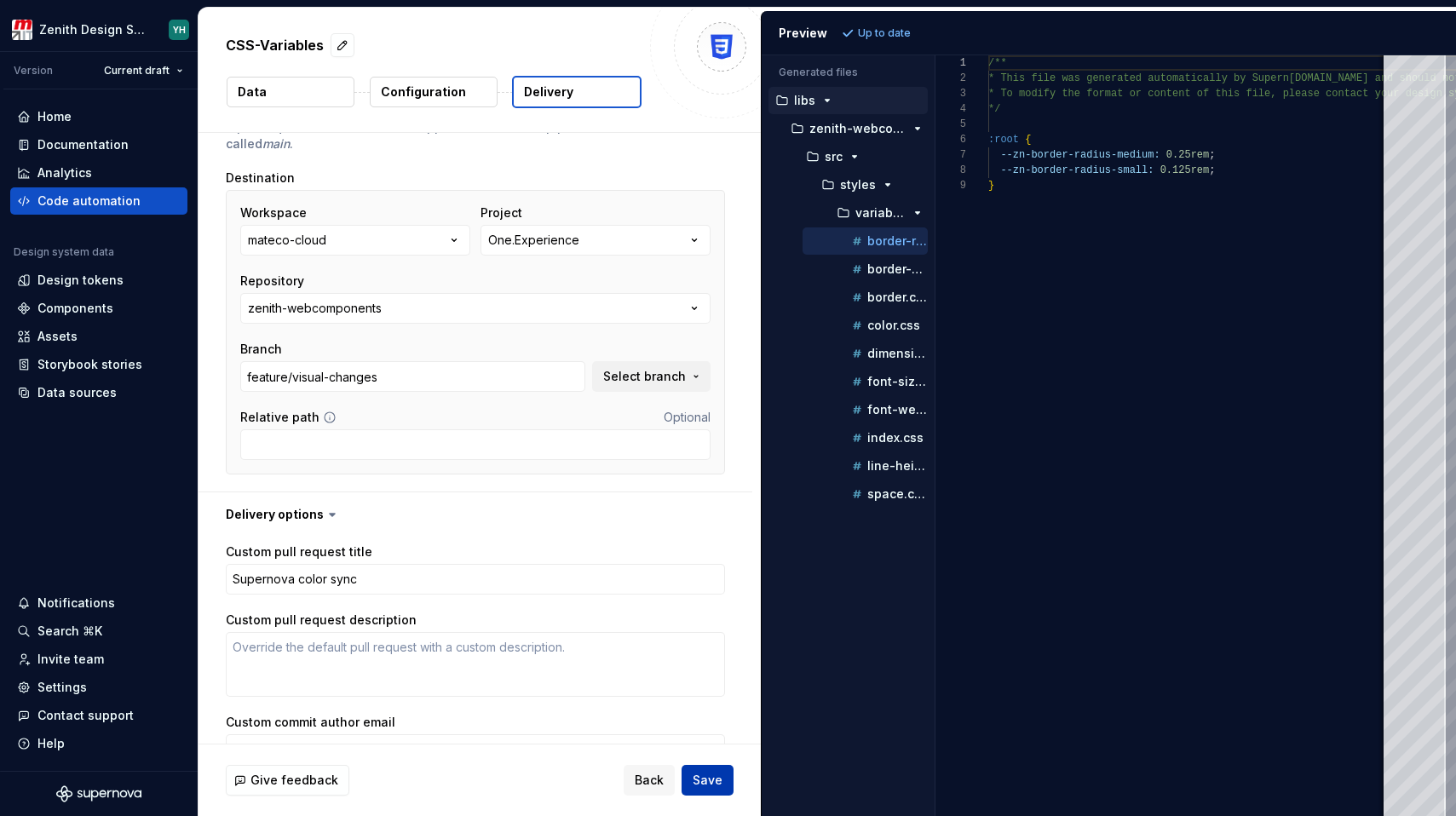
click at [716, 777] on span "Save" at bounding box center [708, 780] width 30 height 17
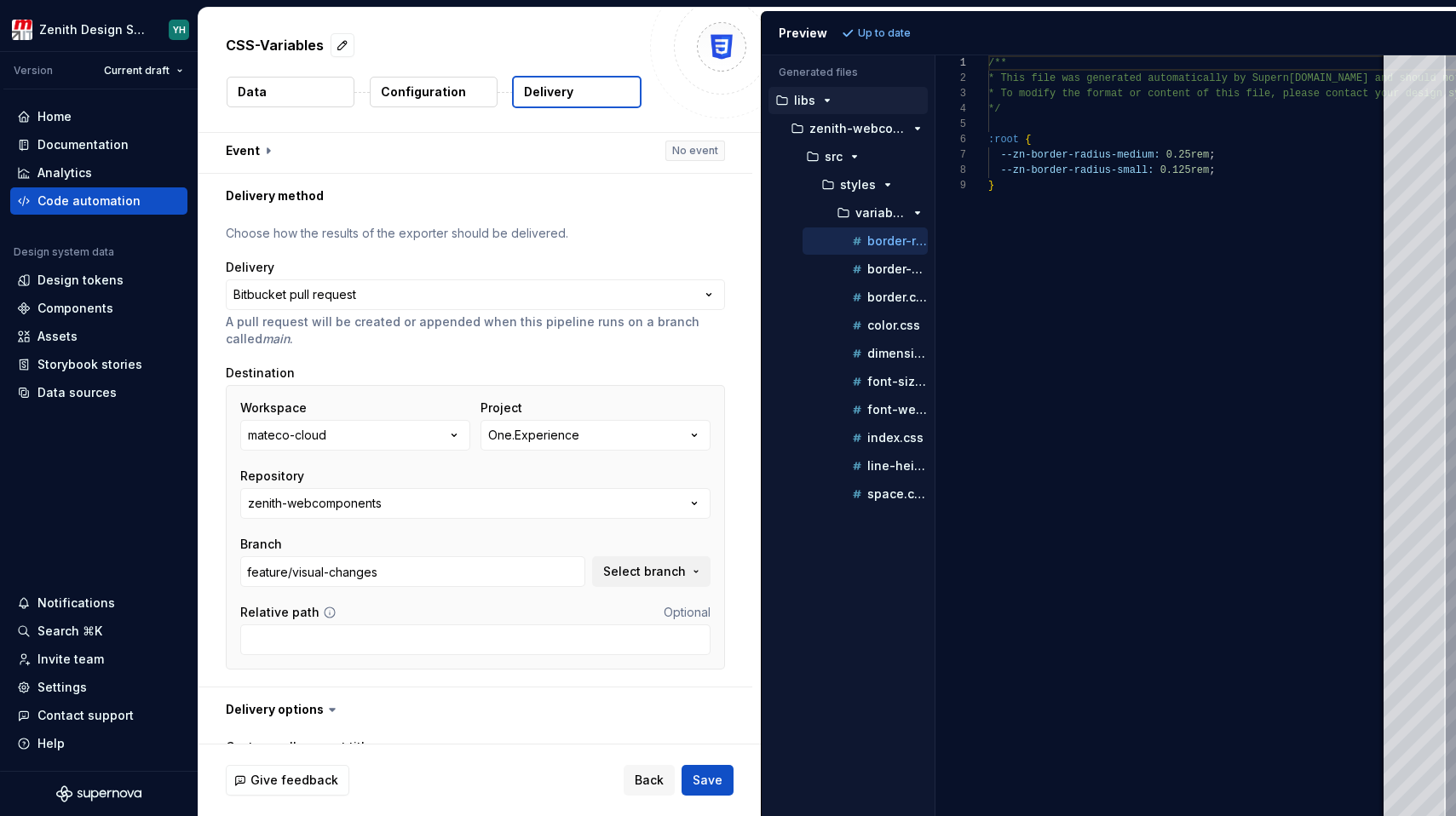
scroll to position [0, 0]
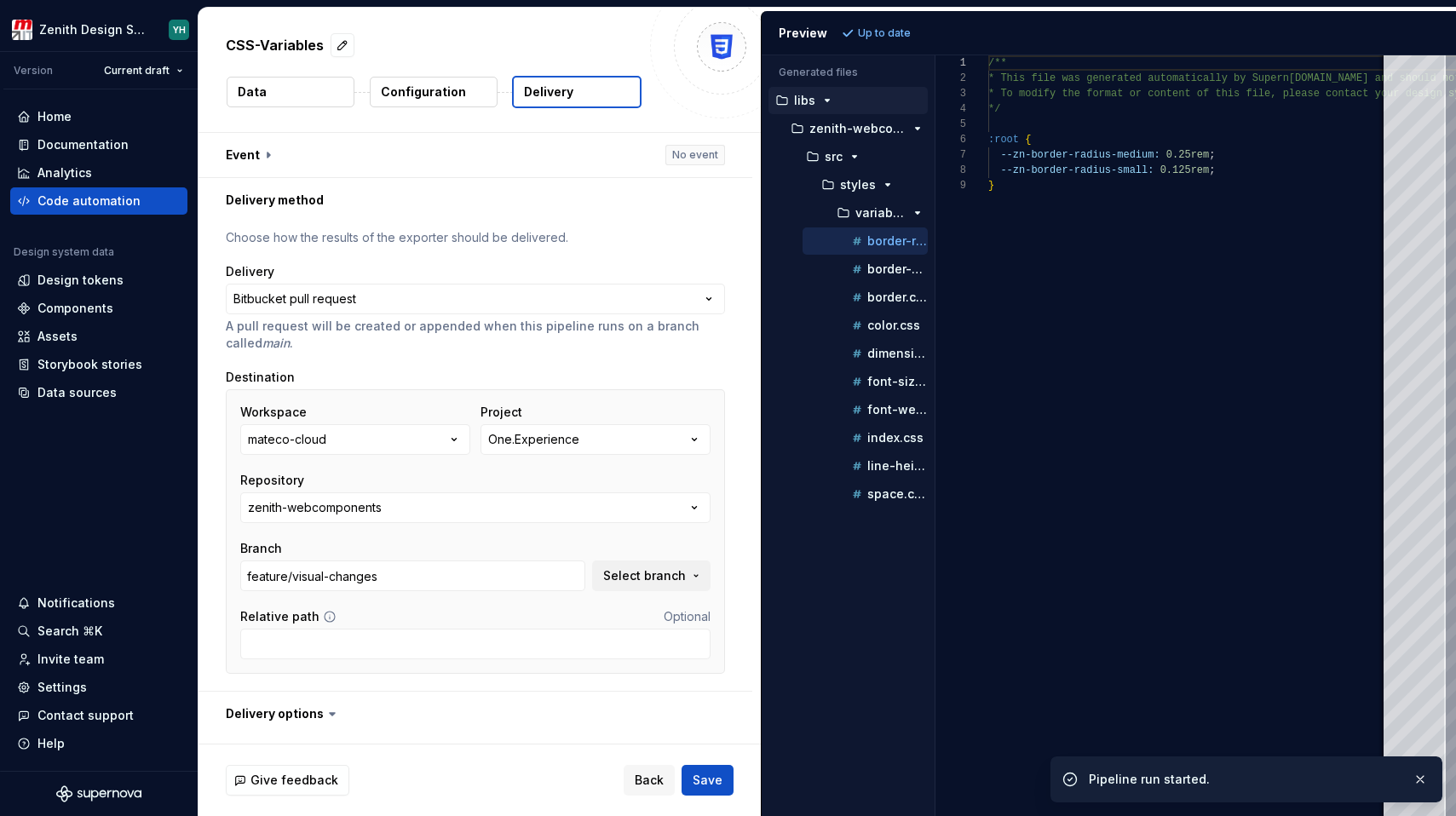
type textarea "*"
